Goal: Transaction & Acquisition: Purchase product/service

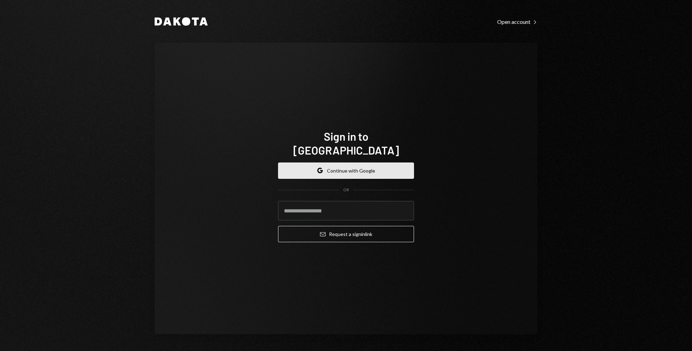
click at [350, 165] on button "Google Continue with Google" at bounding box center [346, 171] width 136 height 16
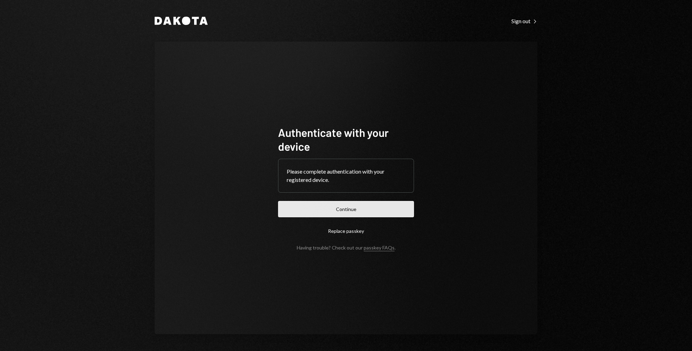
click at [349, 207] on button "Continue" at bounding box center [346, 209] width 136 height 16
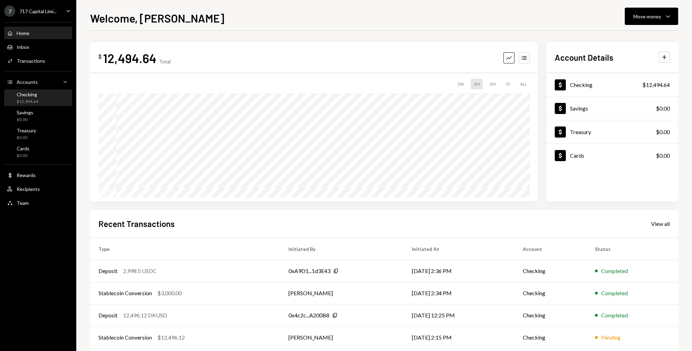
click at [38, 98] on div "Checking $12,494.64" at bounding box center [38, 97] width 62 height 13
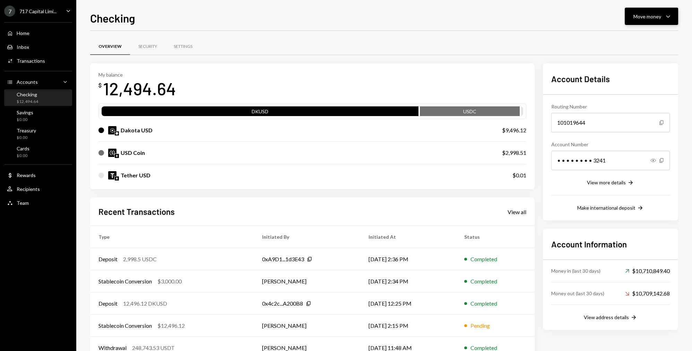
click at [637, 16] on div "Move money" at bounding box center [647, 16] width 28 height 7
click at [476, 67] on div "My balance $ 12,494.64 DKUSD USDC Dakota USD $9,496.12 USD Coin $2,998.51 Tethe…" at bounding box center [312, 126] width 444 height 126
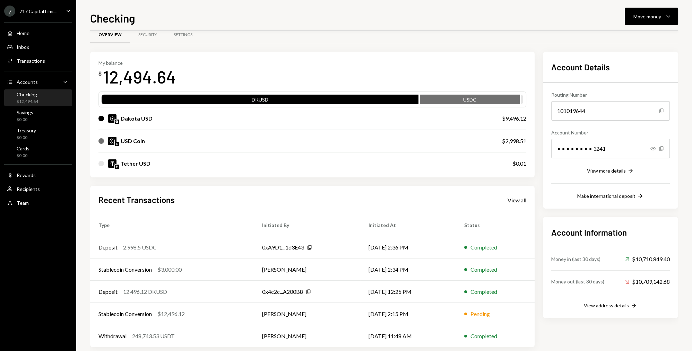
scroll to position [21, 0]
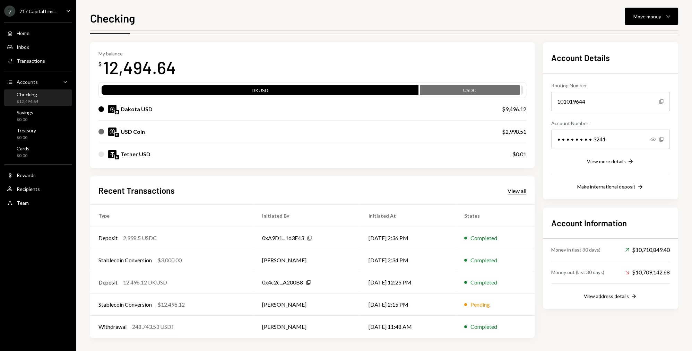
click at [515, 189] on div "View all" at bounding box center [516, 190] width 19 height 7
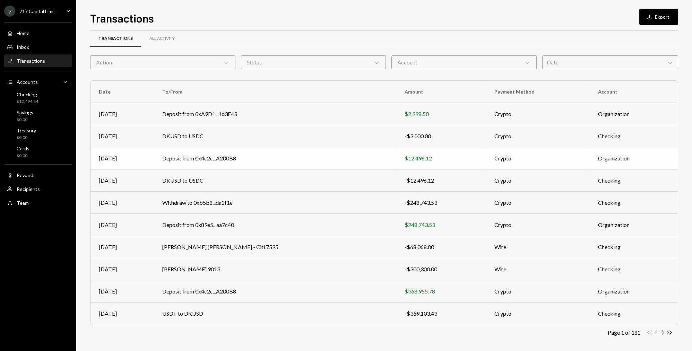
scroll to position [12, 0]
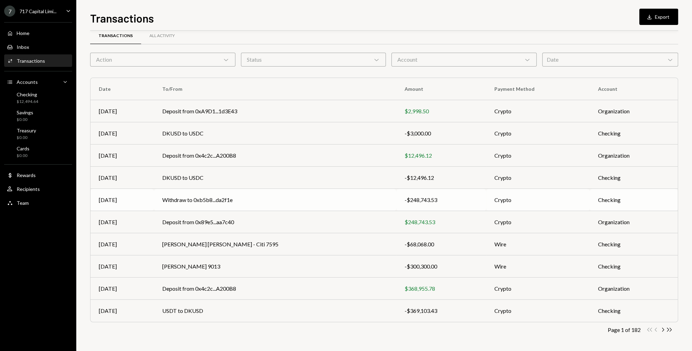
click at [246, 197] on td "Withdraw to 0xb5b8...da2f1e" at bounding box center [275, 200] width 242 height 22
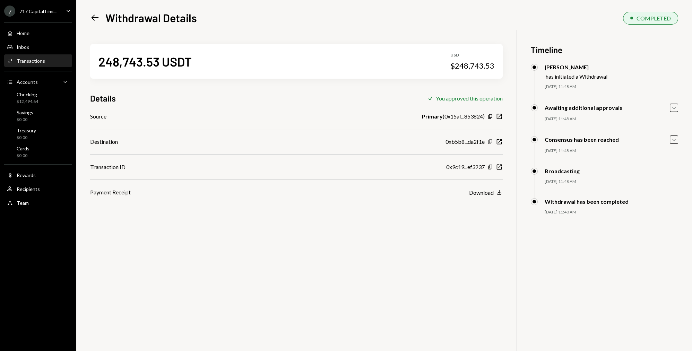
click at [490, 141] on icon "Copy" at bounding box center [490, 142] width 6 height 6
click at [51, 98] on div "Checking $12,494.64" at bounding box center [38, 97] width 62 height 13
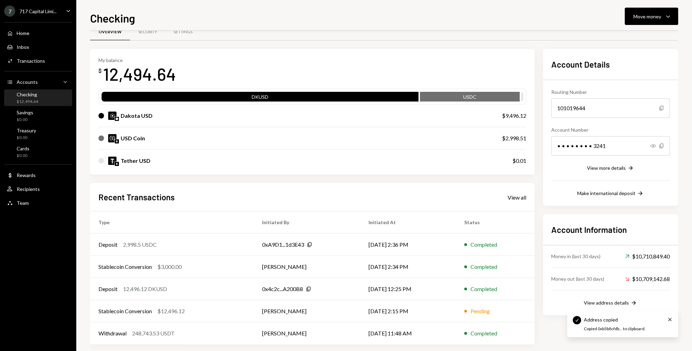
scroll to position [21, 0]
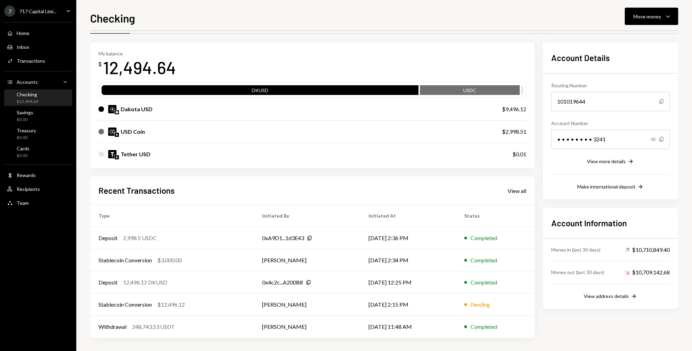
click at [506, 195] on div "Recent Transactions View all" at bounding box center [312, 190] width 428 height 11
click at [507, 194] on div "View all" at bounding box center [516, 190] width 19 height 7
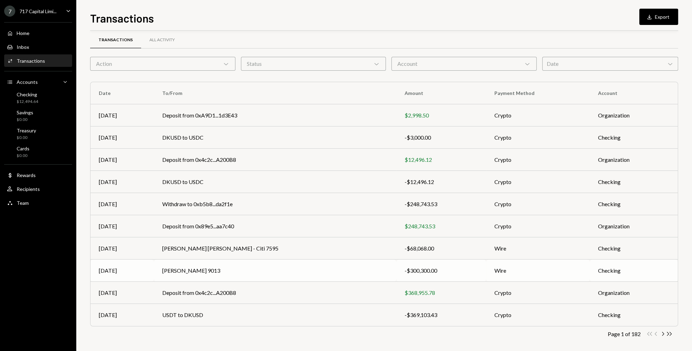
scroll to position [12, 0]
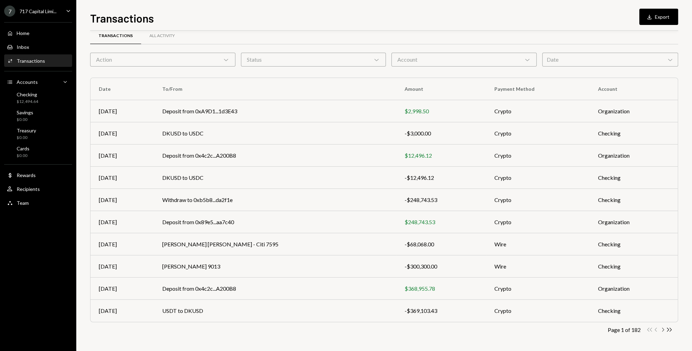
click at [662, 328] on icon "Chevron Right" at bounding box center [662, 329] width 7 height 7
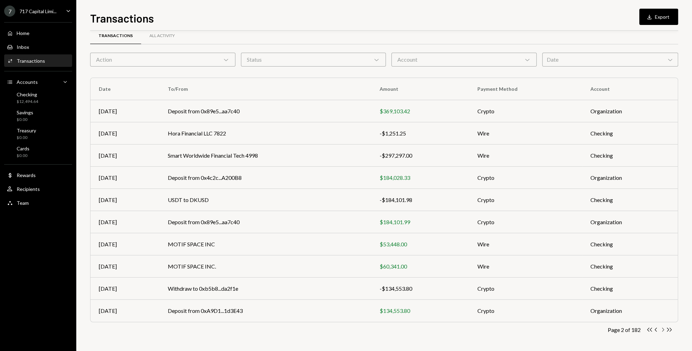
click at [662, 328] on icon "Chevron Right" at bounding box center [662, 329] width 7 height 7
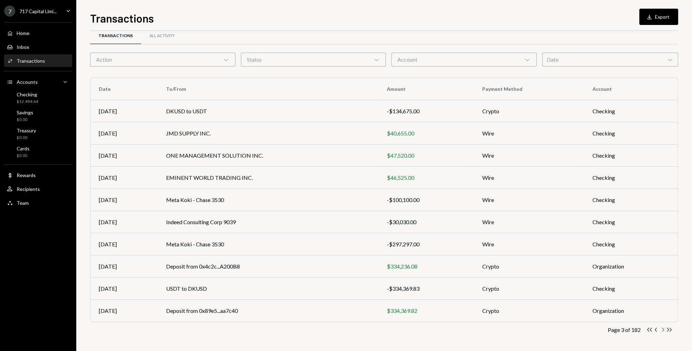
click at [661, 329] on icon "Chevron Right" at bounding box center [662, 329] width 7 height 7
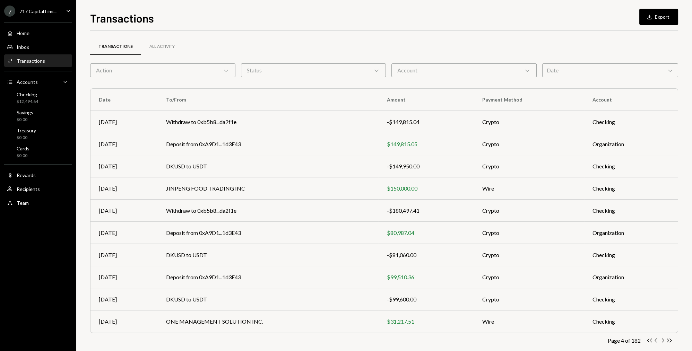
click at [190, 74] on div "Action Chevron Down" at bounding box center [162, 70] width 145 height 14
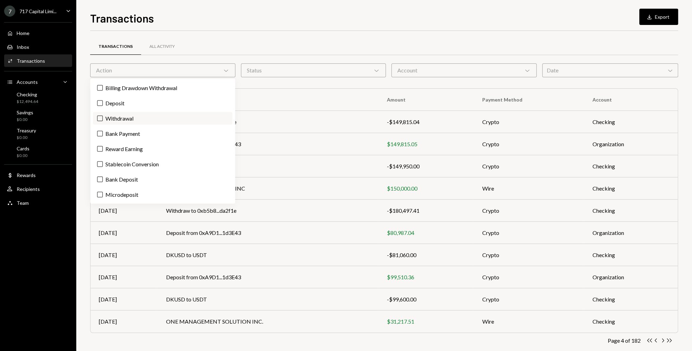
click at [124, 117] on label "Withdrawal" at bounding box center [162, 118] width 139 height 12
click at [103, 117] on button "Withdrawal" at bounding box center [100, 119] width 6 height 6
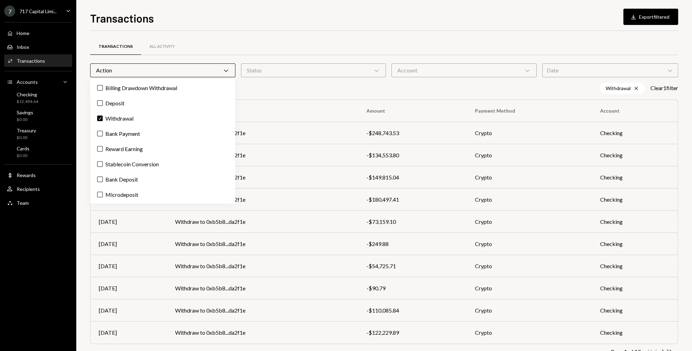
click at [340, 43] on div "Transactions All Activity" at bounding box center [384, 47] width 588 height 18
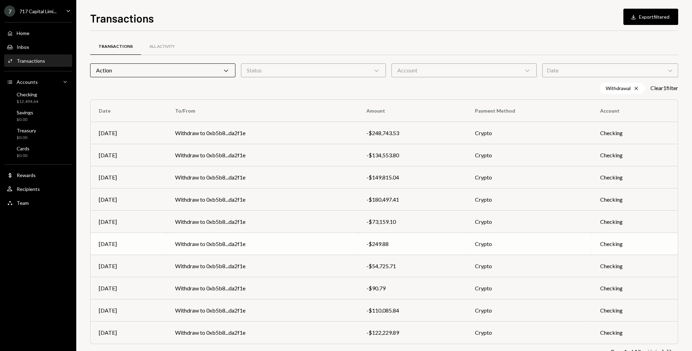
click at [256, 243] on td "Withdraw to 0xb5b8...da2f1e" at bounding box center [262, 244] width 191 height 22
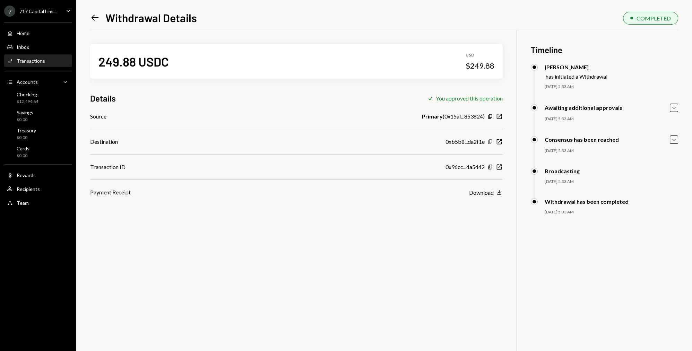
click at [488, 142] on icon "Copy" at bounding box center [490, 142] width 6 height 6
click at [33, 96] on div "Checking" at bounding box center [27, 94] width 21 height 6
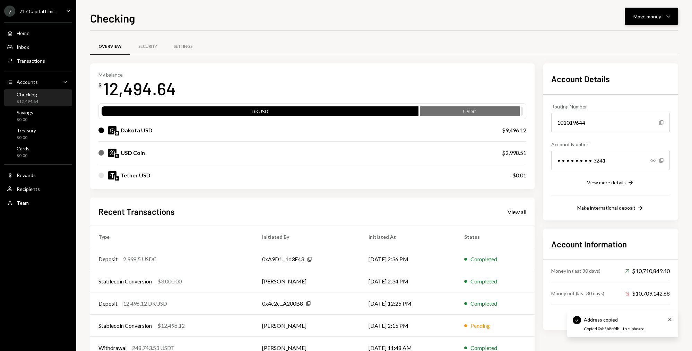
click at [649, 20] on div "Move money Caret Down" at bounding box center [651, 16] width 36 height 8
click at [626, 38] on div "Send" at bounding box center [645, 37] width 51 height 7
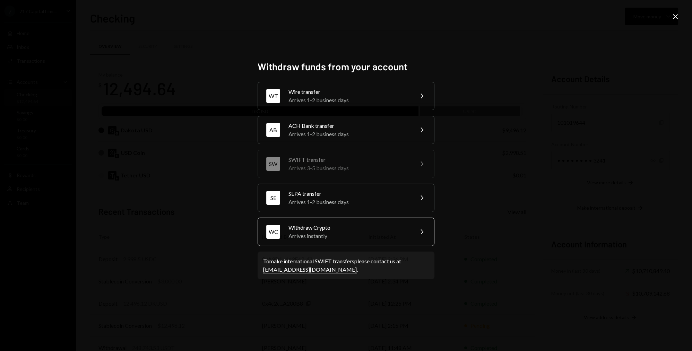
click at [314, 226] on div "Withdraw Crypto" at bounding box center [348, 228] width 121 height 8
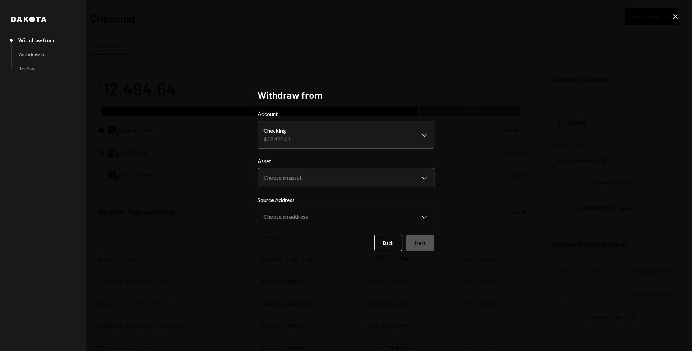
click at [295, 181] on body "7 717 Capital Limi... Caret Down Home Home Inbox Inbox Activities Transactions …" at bounding box center [346, 175] width 692 height 351
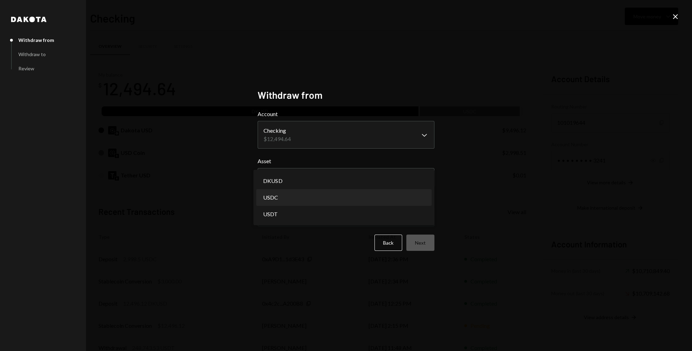
select select "****"
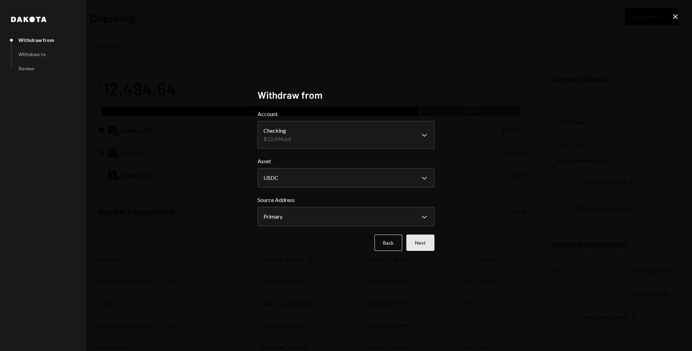
click at [416, 246] on button "Next" at bounding box center [420, 243] width 28 height 16
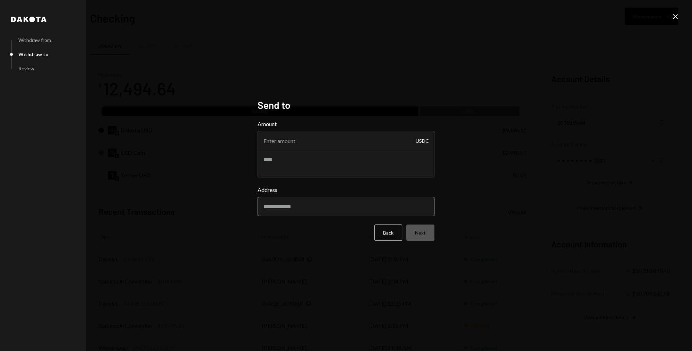
click at [328, 209] on input "Address" at bounding box center [346, 206] width 177 height 19
paste input "**********"
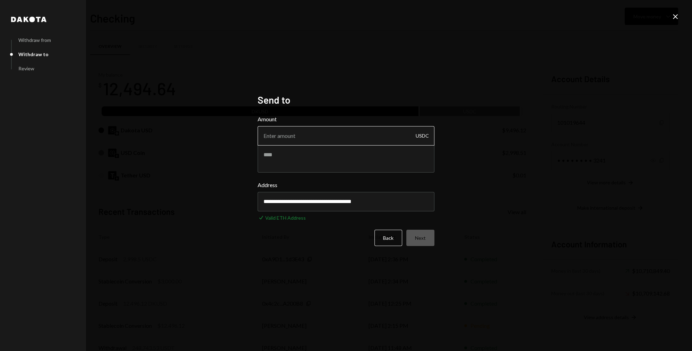
type input "**********"
drag, startPoint x: 321, startPoint y: 133, endPoint x: 377, endPoint y: 143, distance: 57.4
click at [321, 133] on input "Amount" at bounding box center [346, 135] width 177 height 19
type input "2998"
click at [406, 230] on button "Next" at bounding box center [420, 238] width 28 height 16
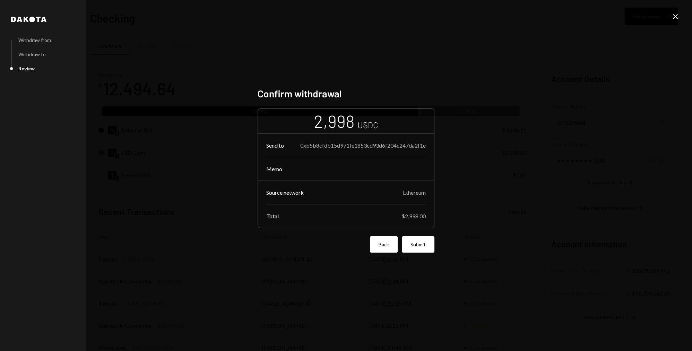
click at [385, 248] on button "Back" at bounding box center [384, 244] width 28 height 16
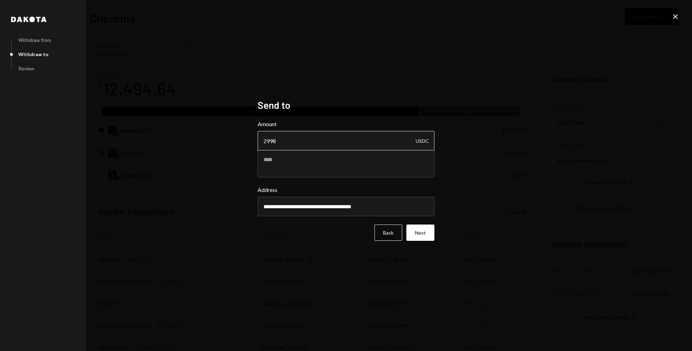
click at [322, 140] on input "2998" at bounding box center [346, 140] width 177 height 19
type input "2998.50"
click at [429, 239] on button "Next" at bounding box center [420, 233] width 28 height 16
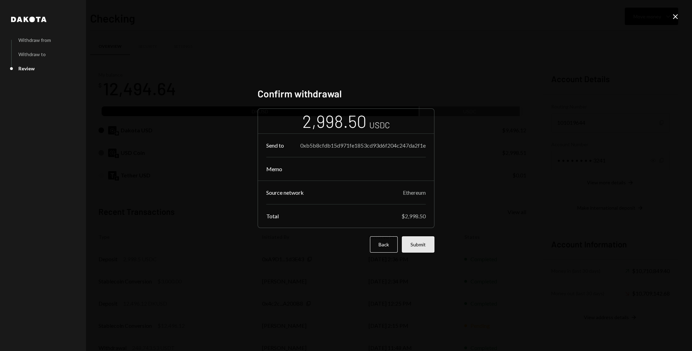
click at [418, 251] on button "Submit" at bounding box center [418, 244] width 33 height 16
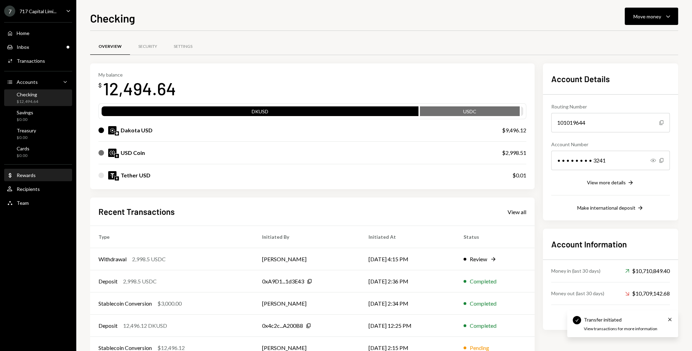
click at [40, 171] on div "Dollar Rewards" at bounding box center [38, 175] width 62 height 12
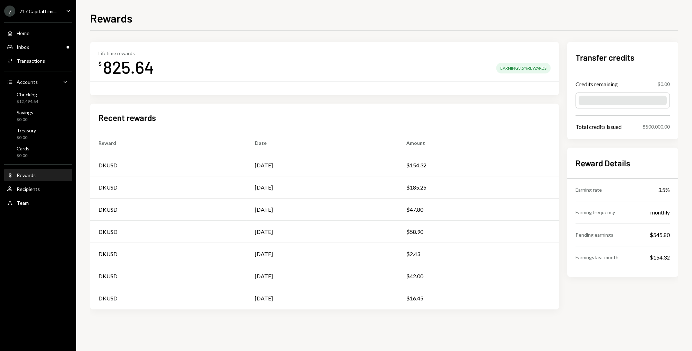
click at [449, 26] on div "Rewards Lifetime rewards $ 825.64 Earning 3.5% Rewards Recent rewards Reward Da…" at bounding box center [384, 180] width 588 height 341
click at [459, 29] on div "Rewards Lifetime rewards $ 825.64 Earning 3.5% Rewards Recent rewards Reward Da…" at bounding box center [384, 180] width 588 height 341
click at [284, 37] on div "Lifetime rewards $ 825.64 Earning 3.5% Rewards Recent rewards Reward Date Amoun…" at bounding box center [384, 181] width 588 height 301
click at [35, 101] on div "$12,494.64" at bounding box center [27, 102] width 21 height 6
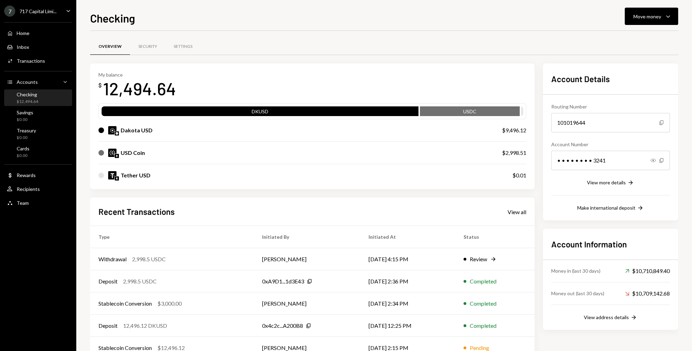
click at [320, 55] on div "Overview Security Settings" at bounding box center [384, 47] width 588 height 18
